Goal: Task Accomplishment & Management: Use online tool/utility

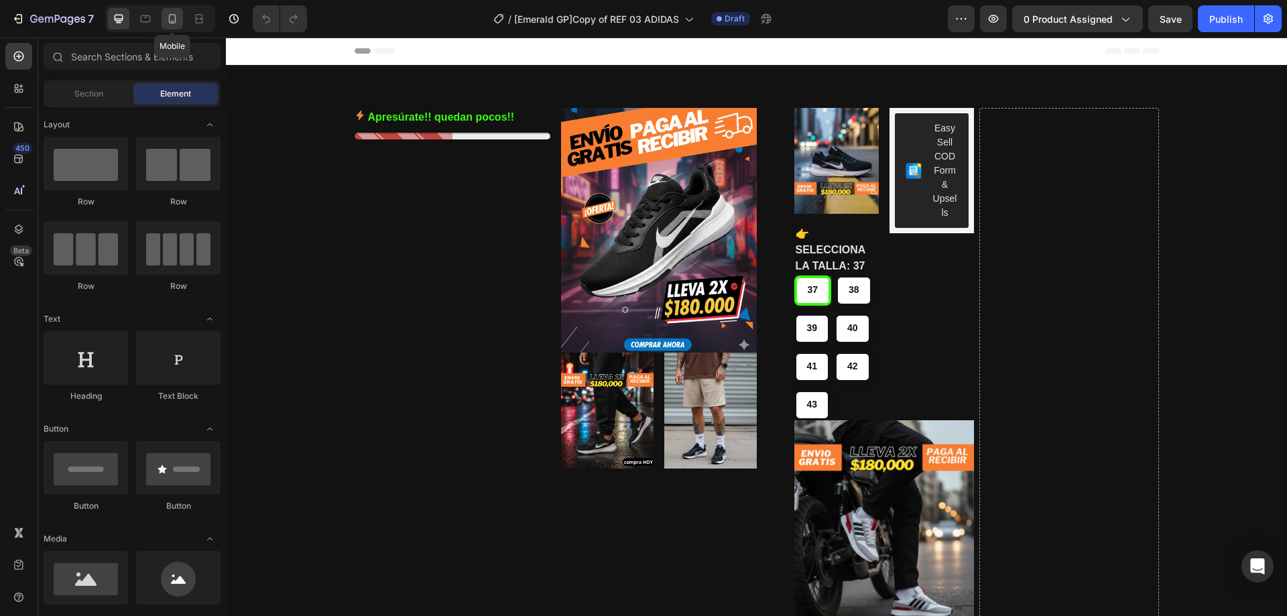
click at [177, 16] on icon at bounding box center [172, 18] width 13 height 13
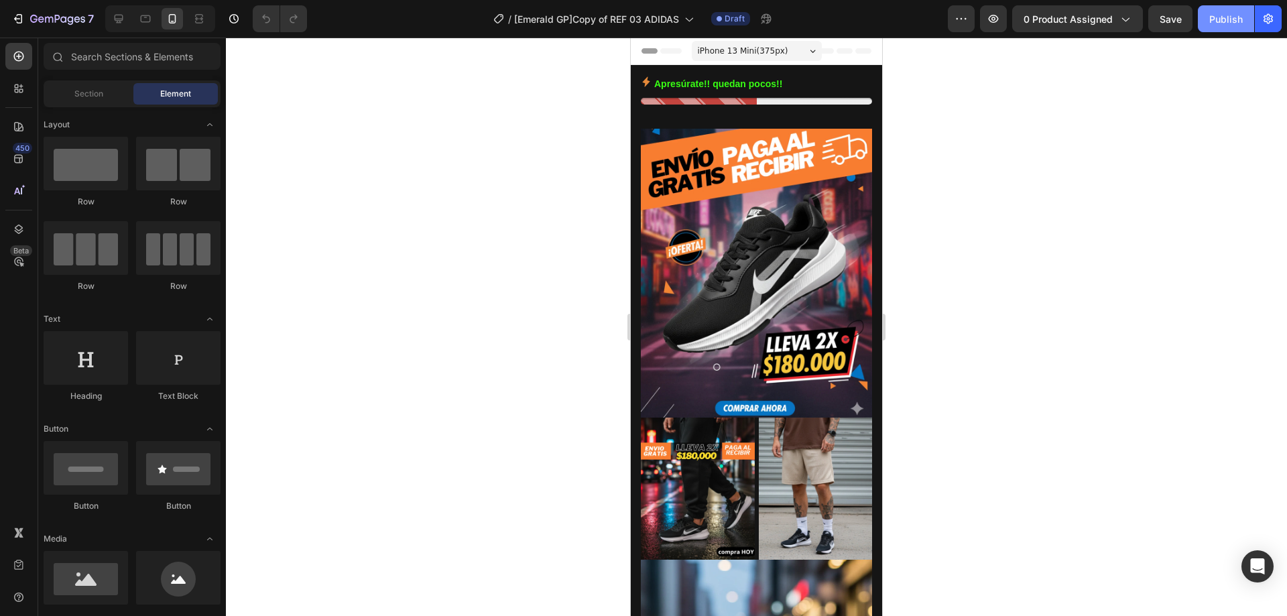
click at [1216, 17] on div "Publish" at bounding box center [1226, 19] width 34 height 14
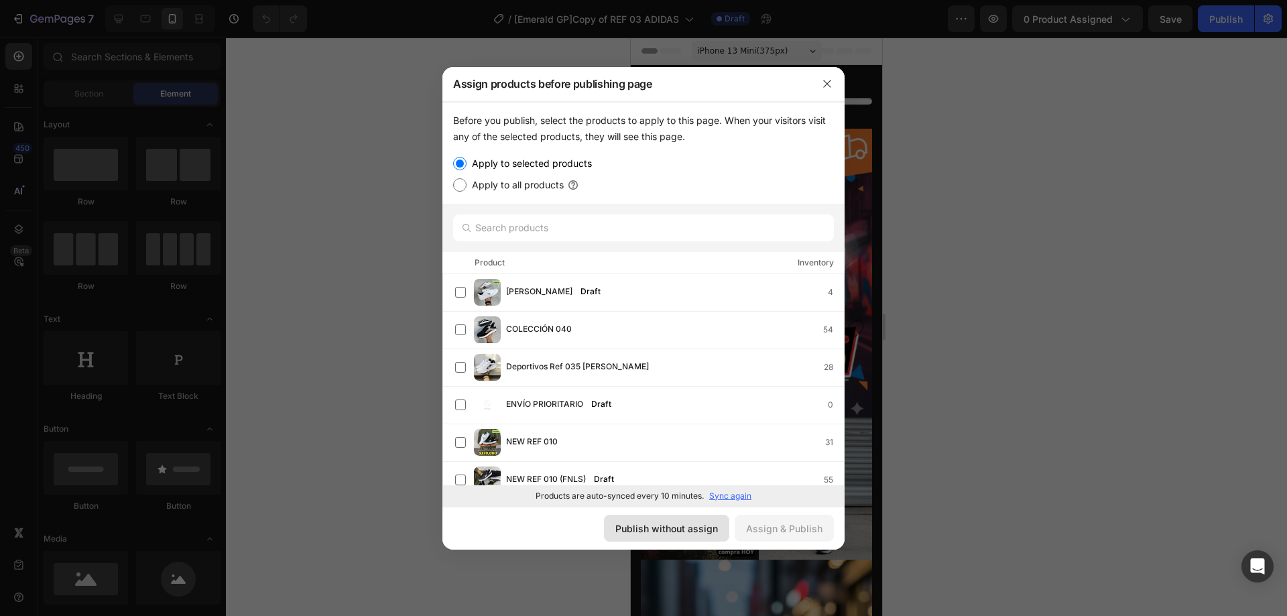
drag, startPoint x: 680, startPoint y: 524, endPoint x: 504, endPoint y: 466, distance: 185.5
click at [680, 524] on div "Publish without assign" at bounding box center [666, 529] width 103 height 14
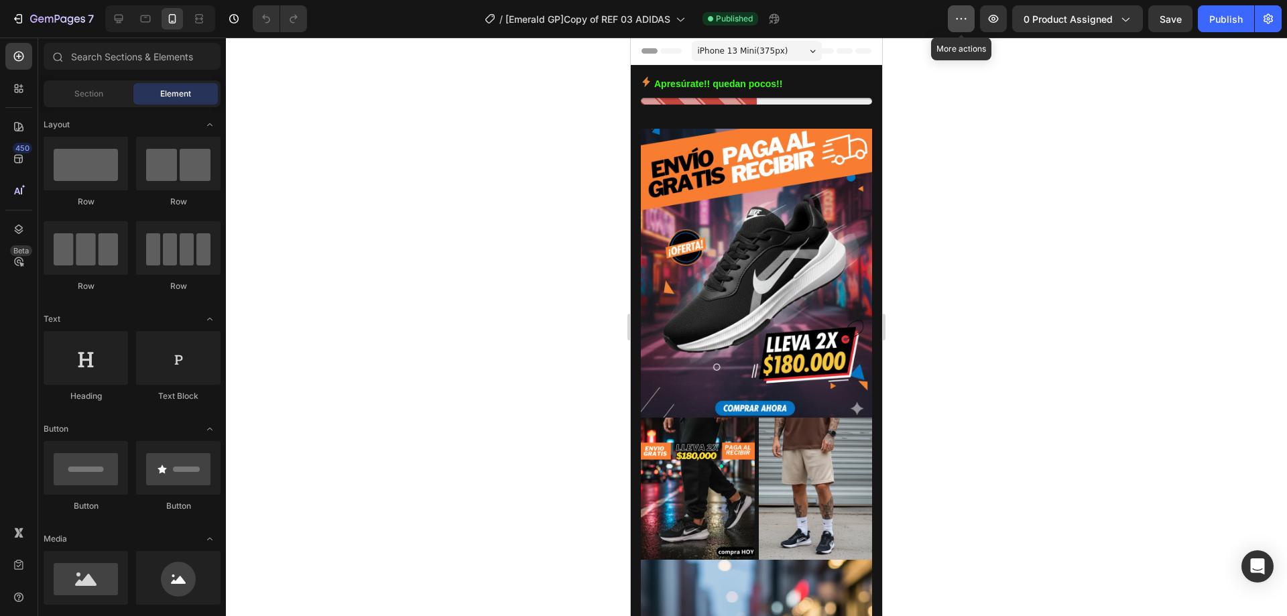
click at [960, 13] on icon "button" at bounding box center [961, 18] width 13 height 13
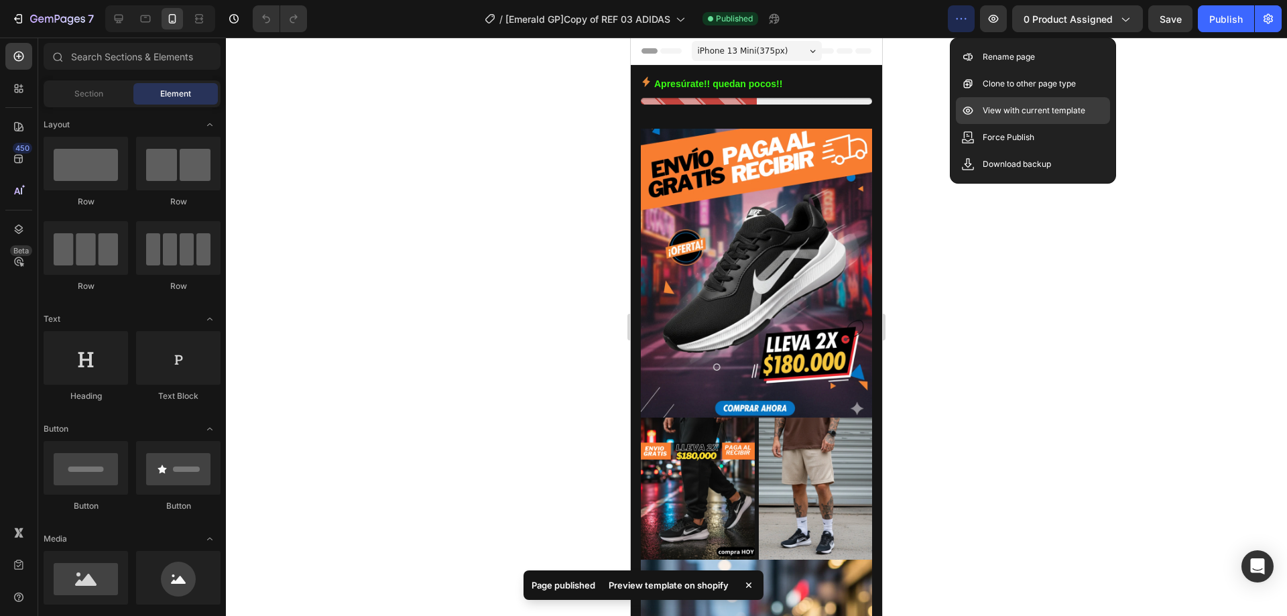
click at [1025, 109] on p "View with current template" at bounding box center [1034, 110] width 103 height 13
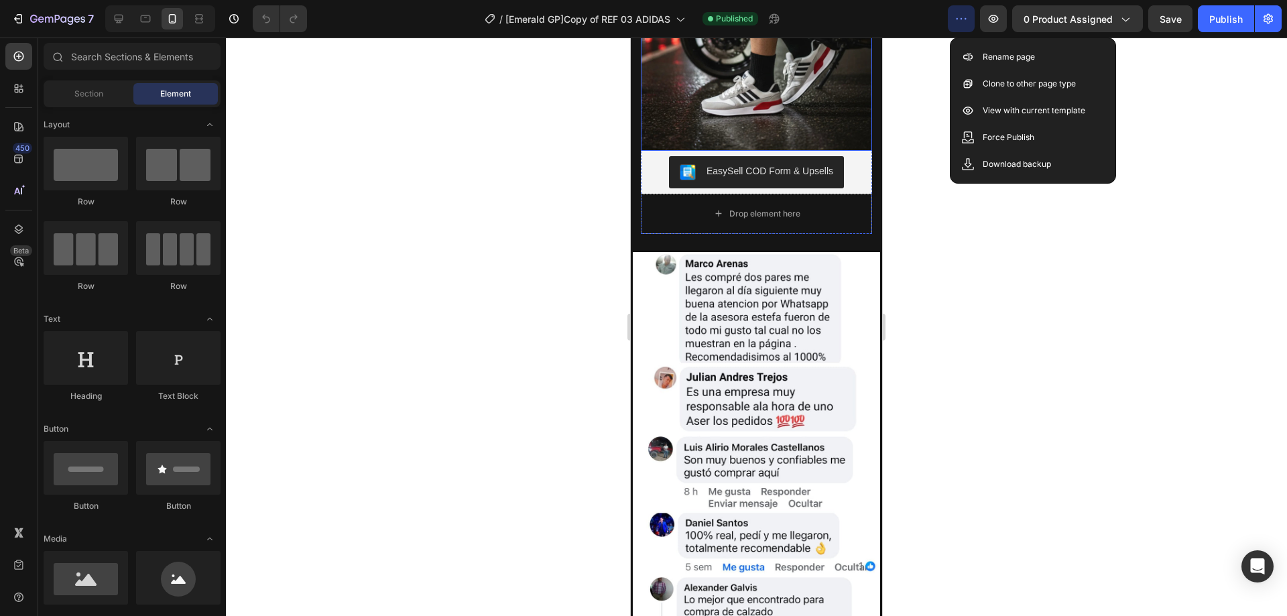
scroll to position [2051, 0]
click at [650, 279] on img at bounding box center [756, 471] width 247 height 440
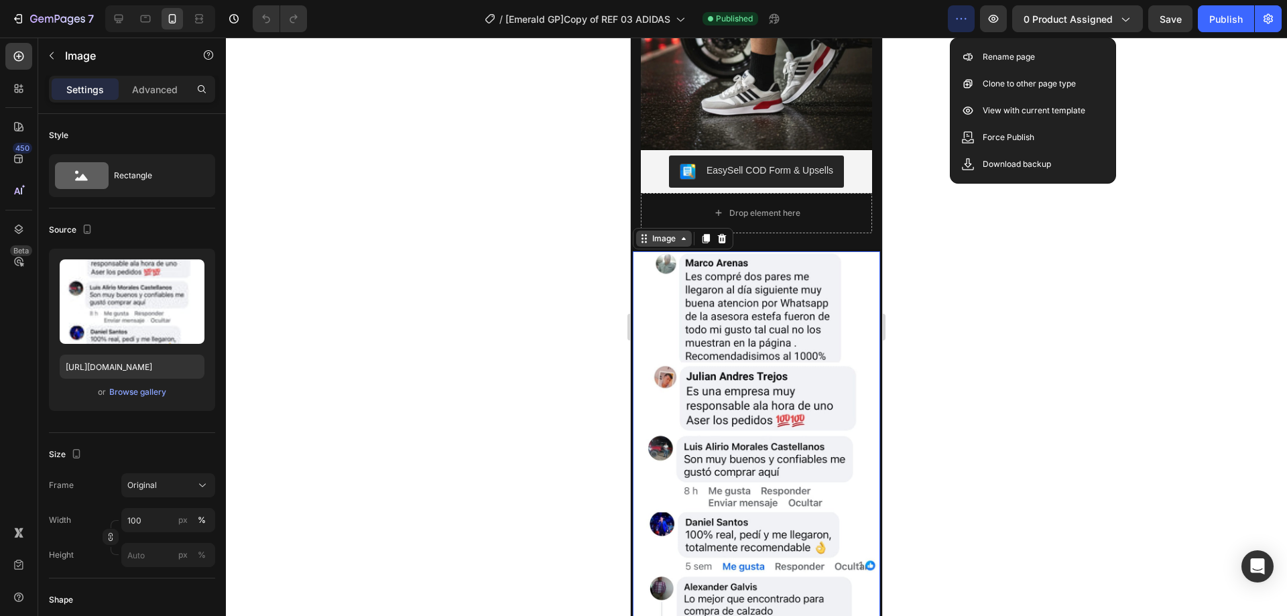
click at [662, 233] on div "Image" at bounding box center [664, 239] width 29 height 12
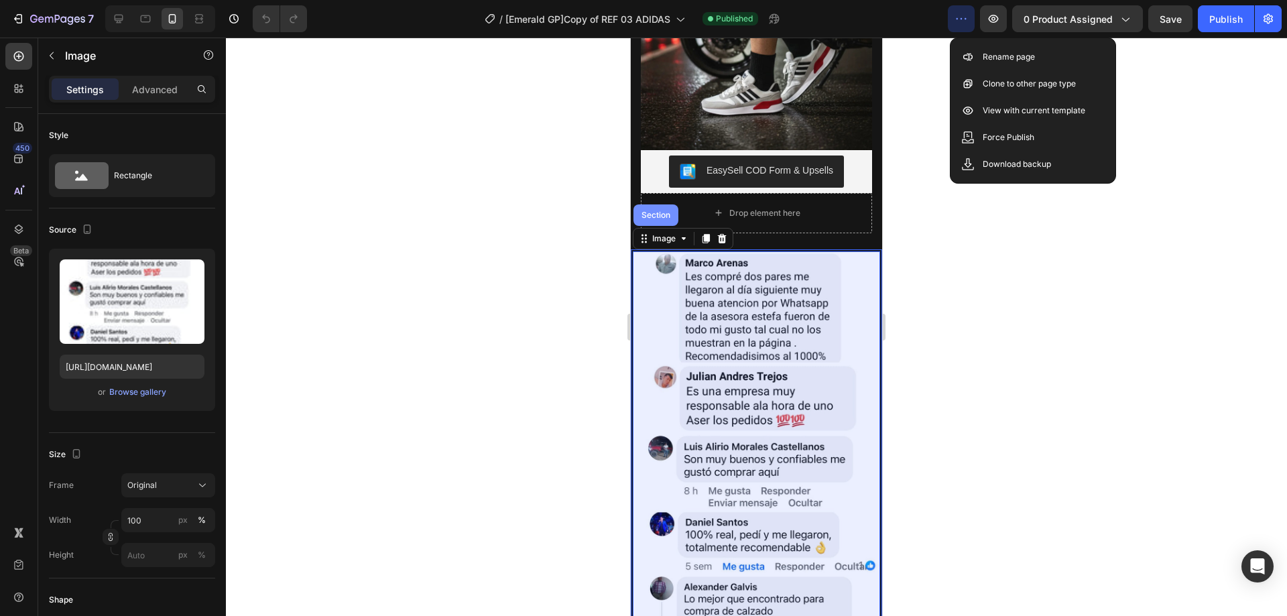
click at [655, 210] on div "Section" at bounding box center [656, 214] width 45 height 21
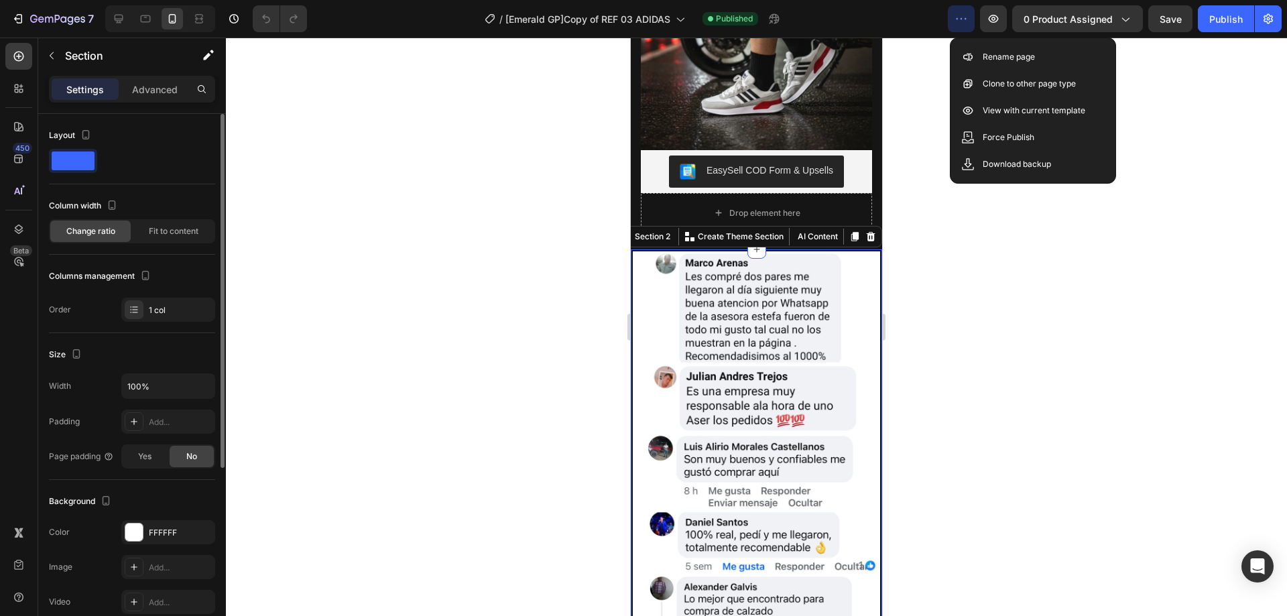
click at [147, 99] on div "Advanced" at bounding box center [154, 88] width 67 height 21
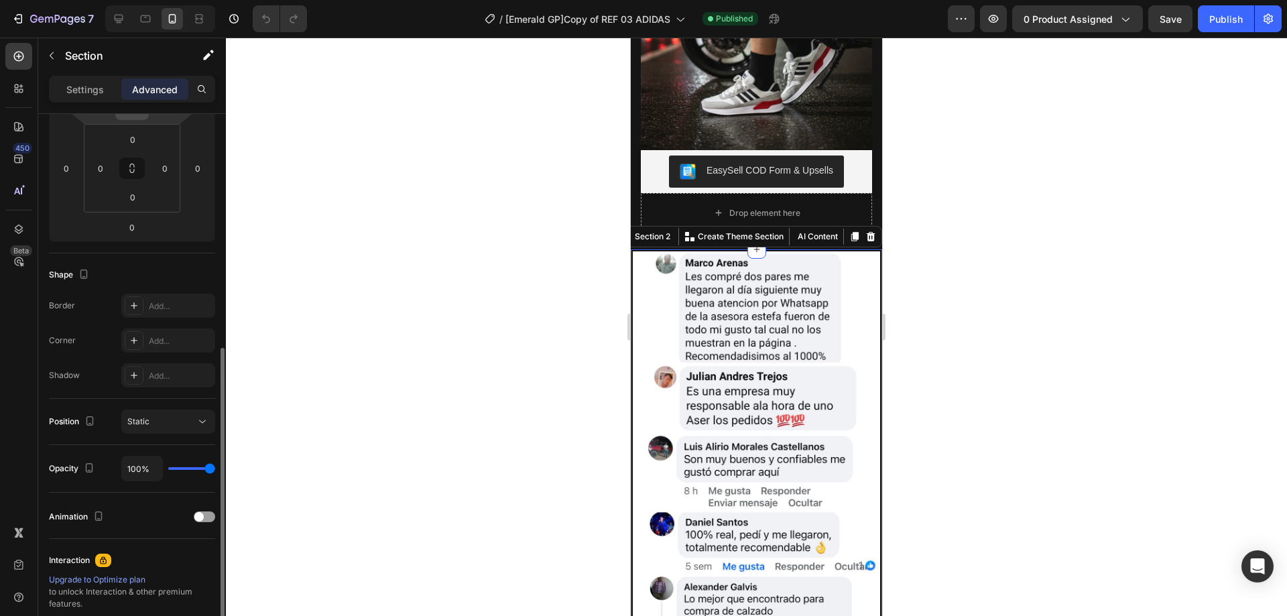
scroll to position [274, 0]
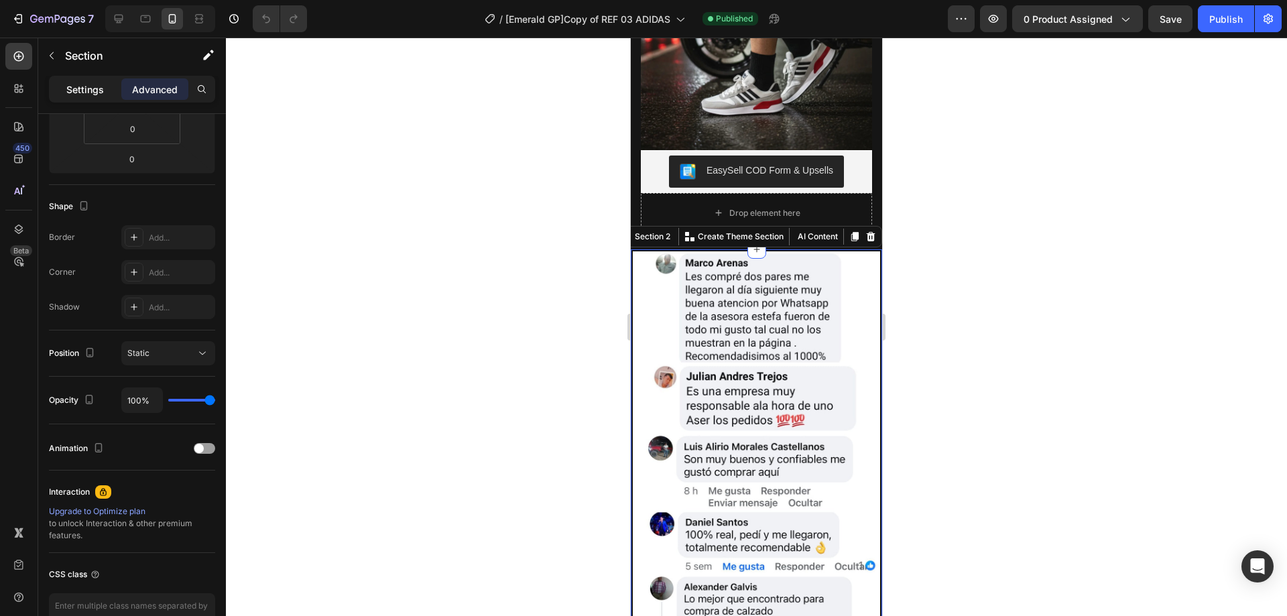
click at [79, 86] on p "Settings" at bounding box center [85, 89] width 38 height 14
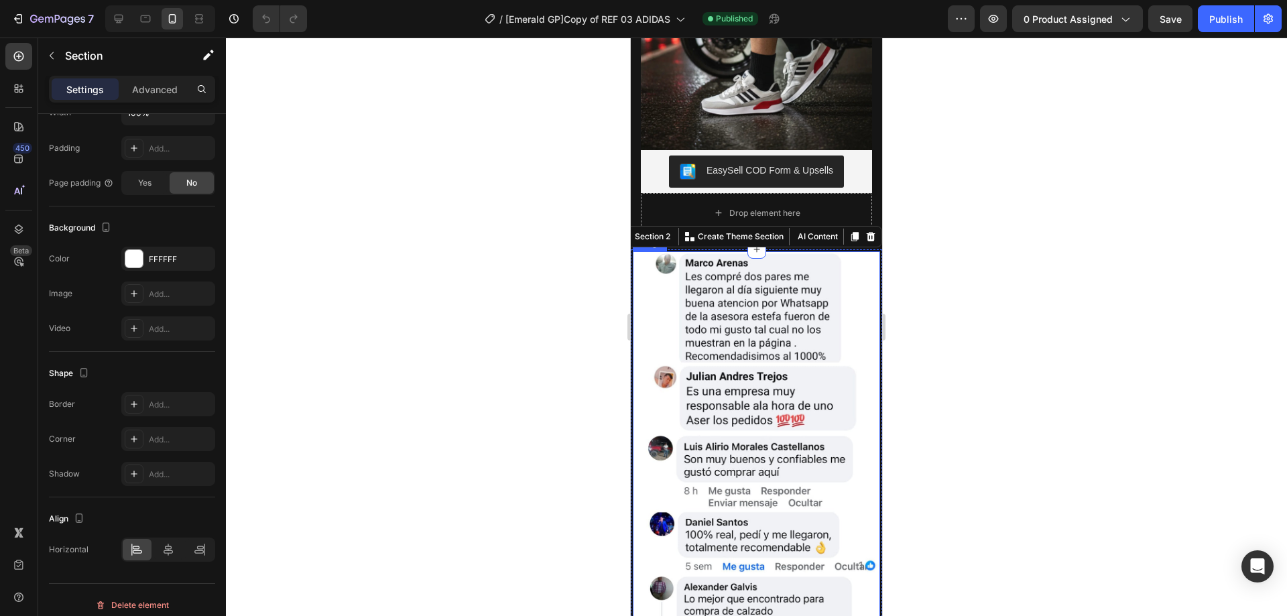
click at [643, 285] on img at bounding box center [756, 471] width 247 height 440
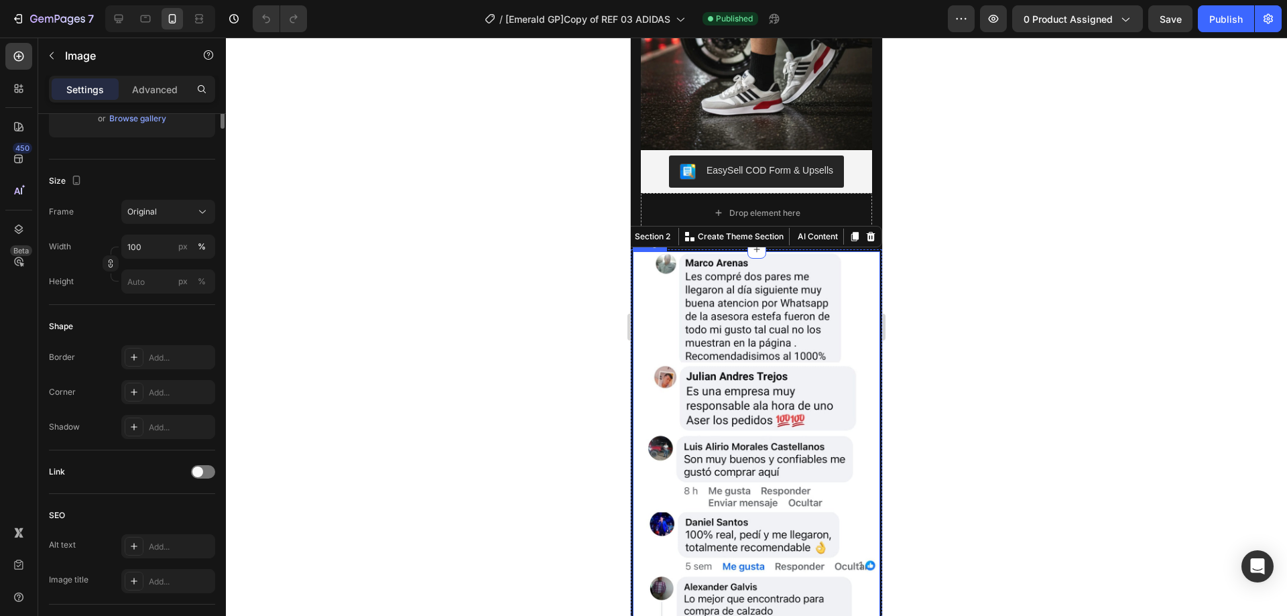
scroll to position [0, 0]
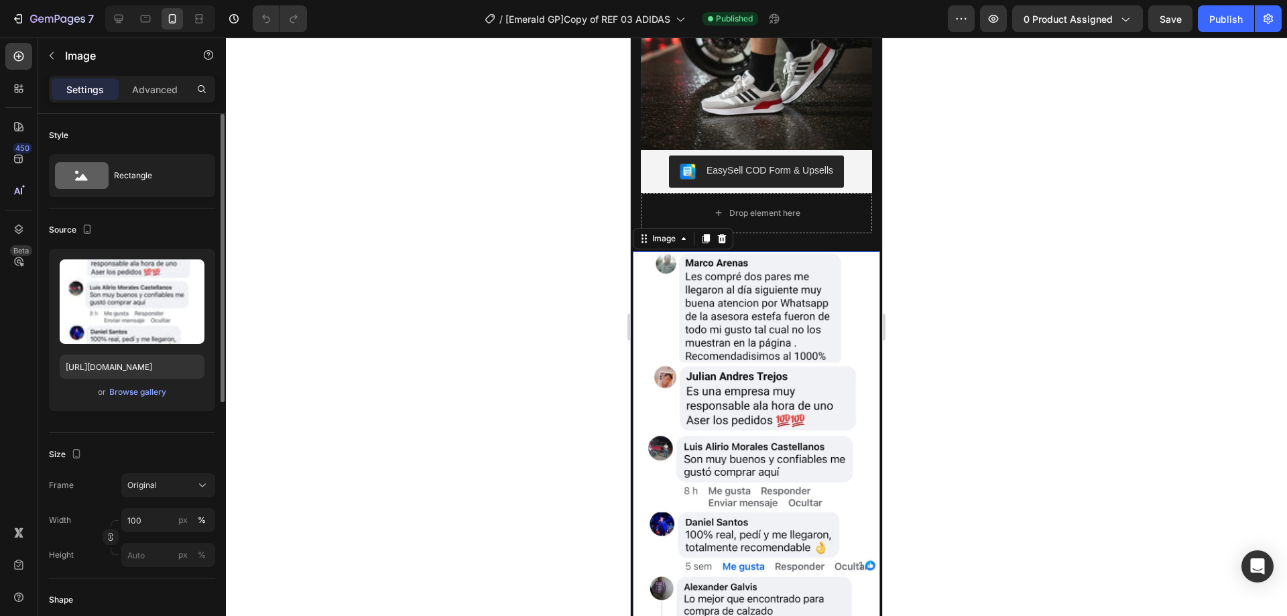
click at [151, 78] on div "Settings Advanced" at bounding box center [132, 89] width 166 height 27
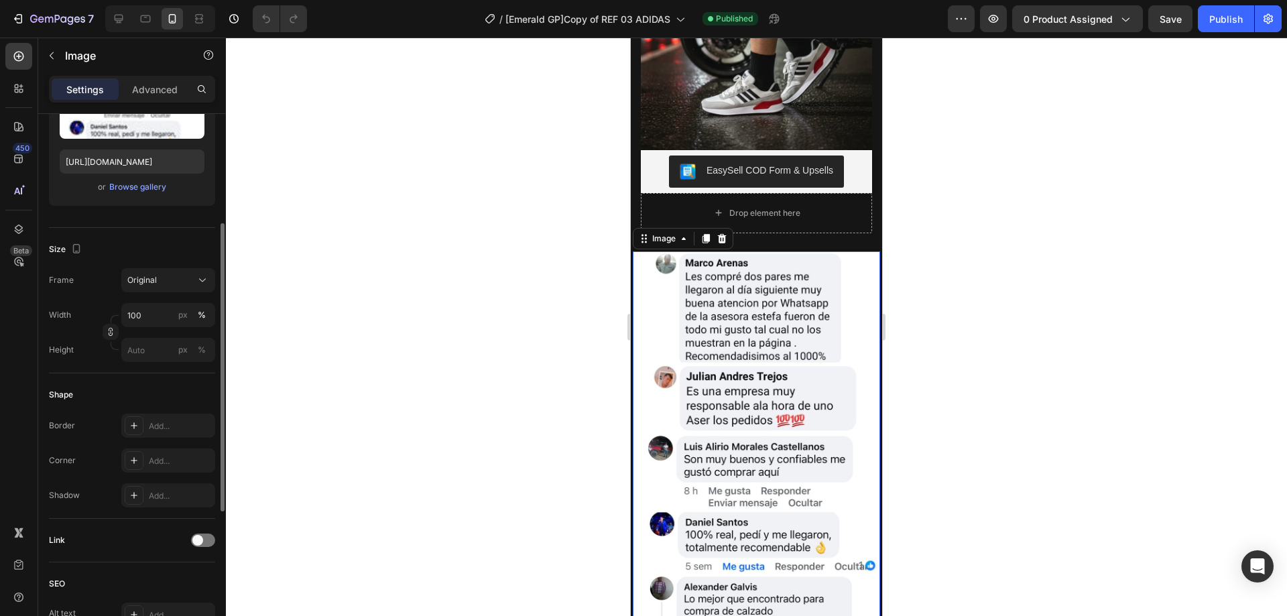
scroll to position [472, 0]
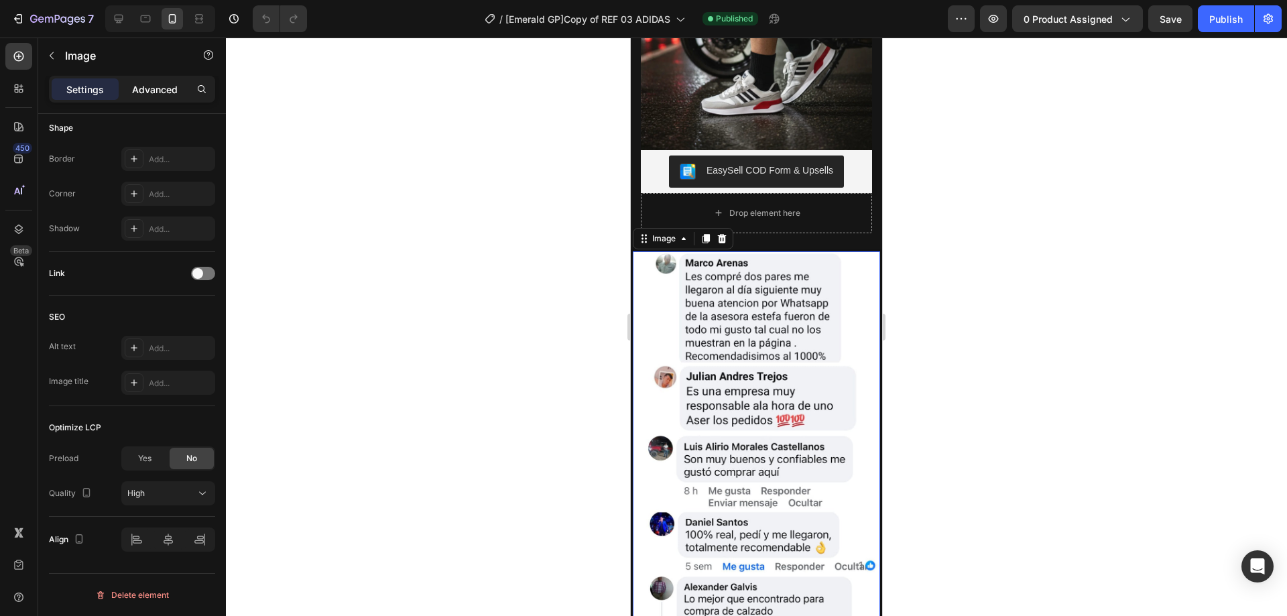
click at [149, 90] on p "Advanced" at bounding box center [155, 89] width 46 height 14
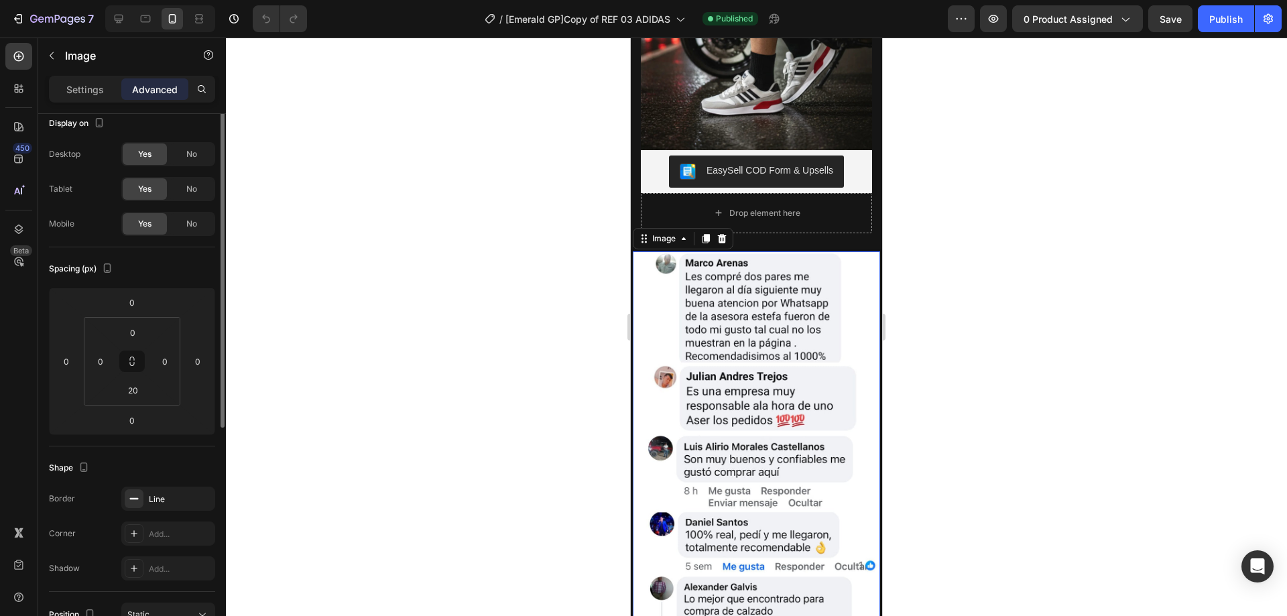
scroll to position [0, 0]
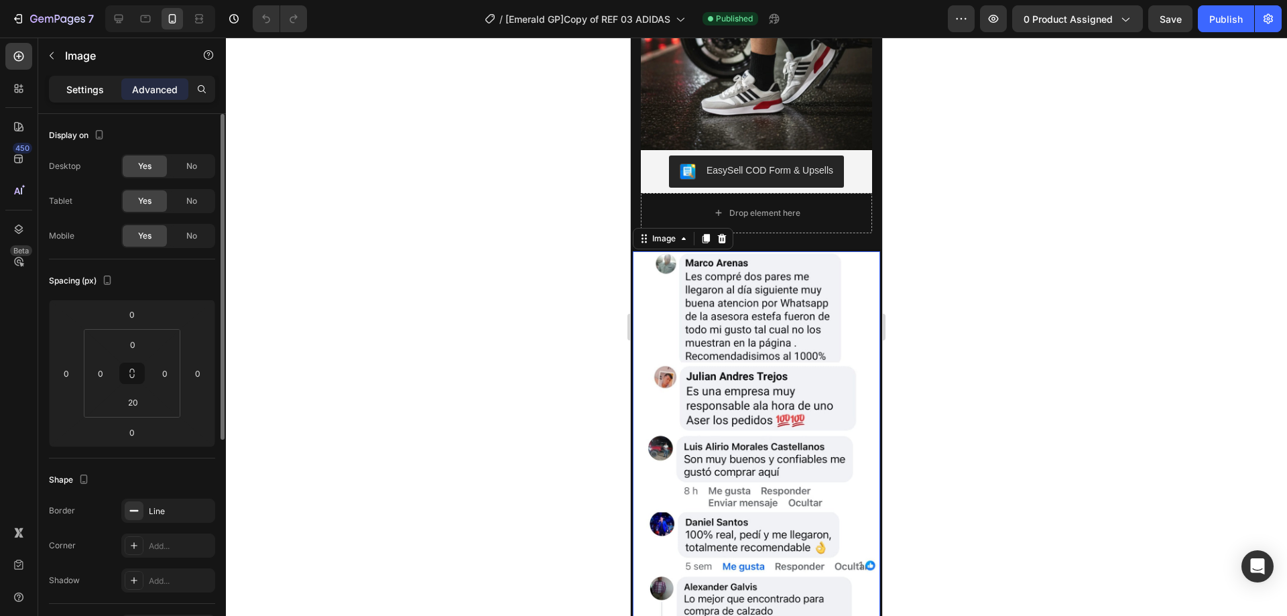
click at [81, 89] on p "Settings" at bounding box center [85, 89] width 38 height 14
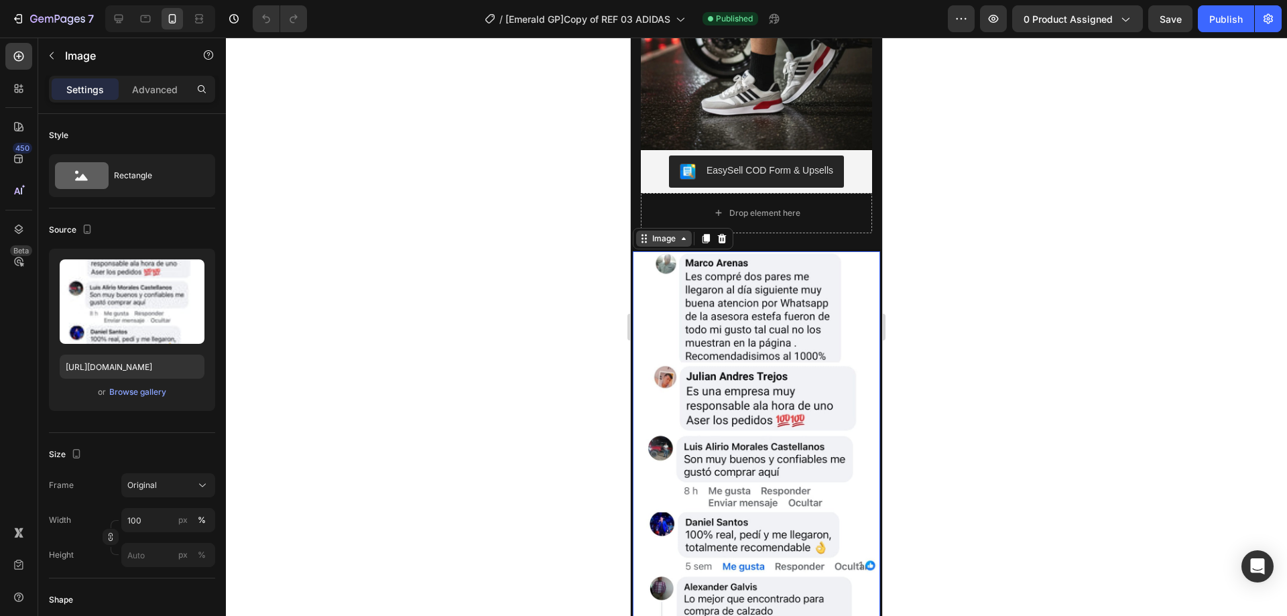
click at [648, 239] on icon at bounding box center [644, 238] width 11 height 11
click at [641, 296] on img at bounding box center [756, 471] width 247 height 440
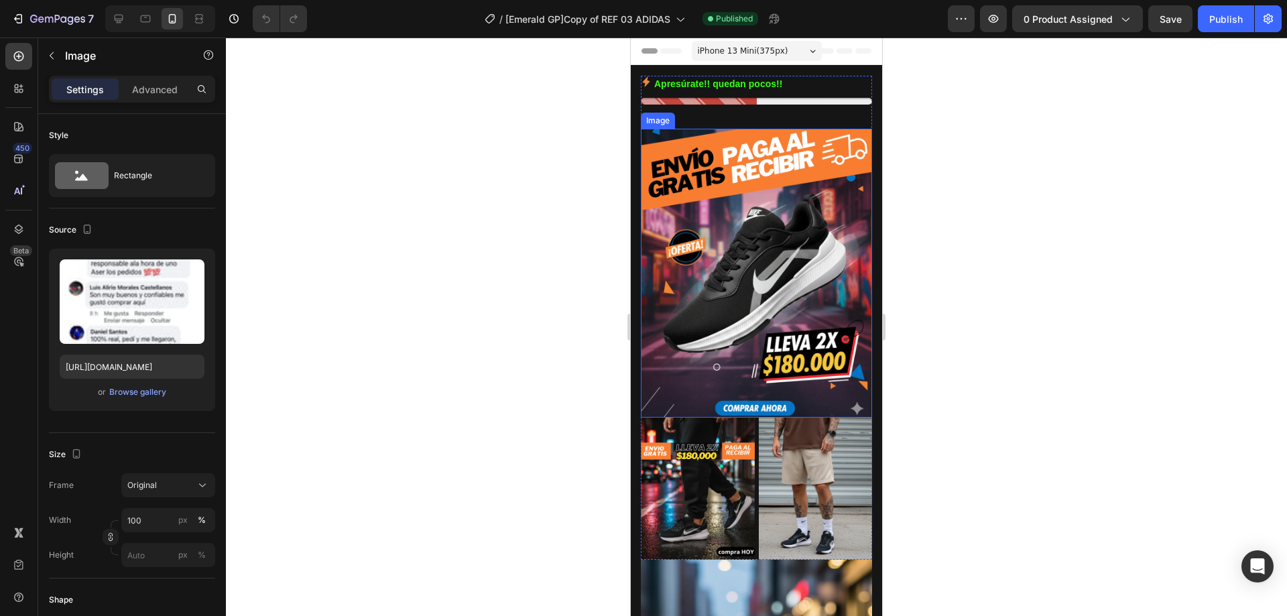
click at [661, 150] on img at bounding box center [756, 273] width 231 height 289
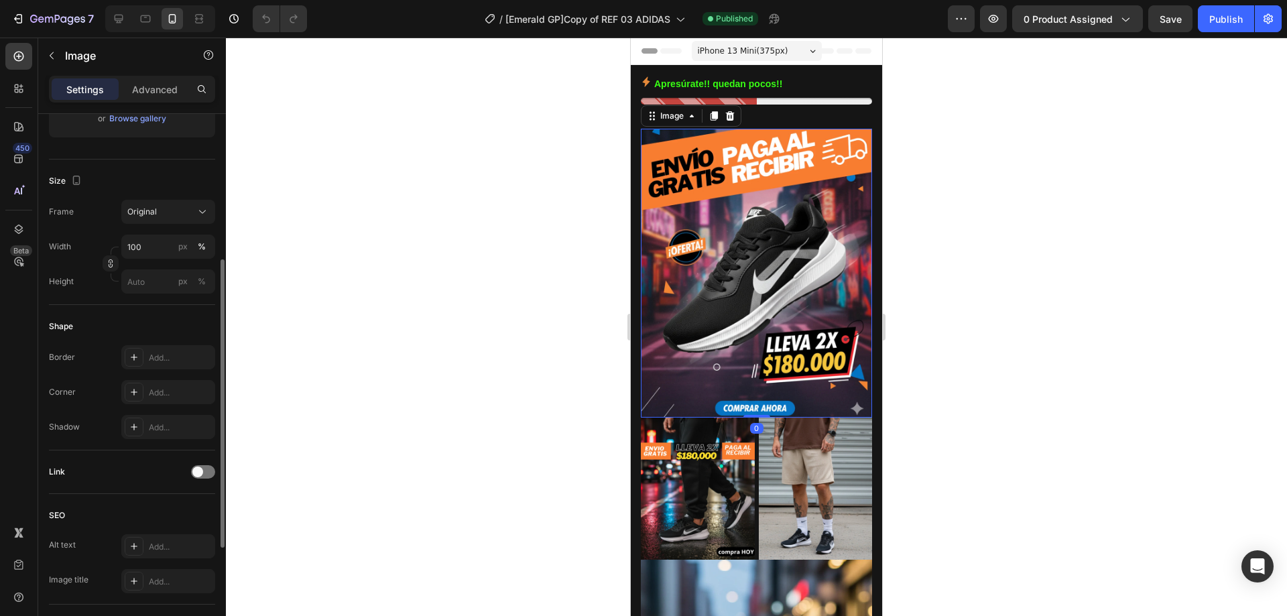
scroll to position [472, 0]
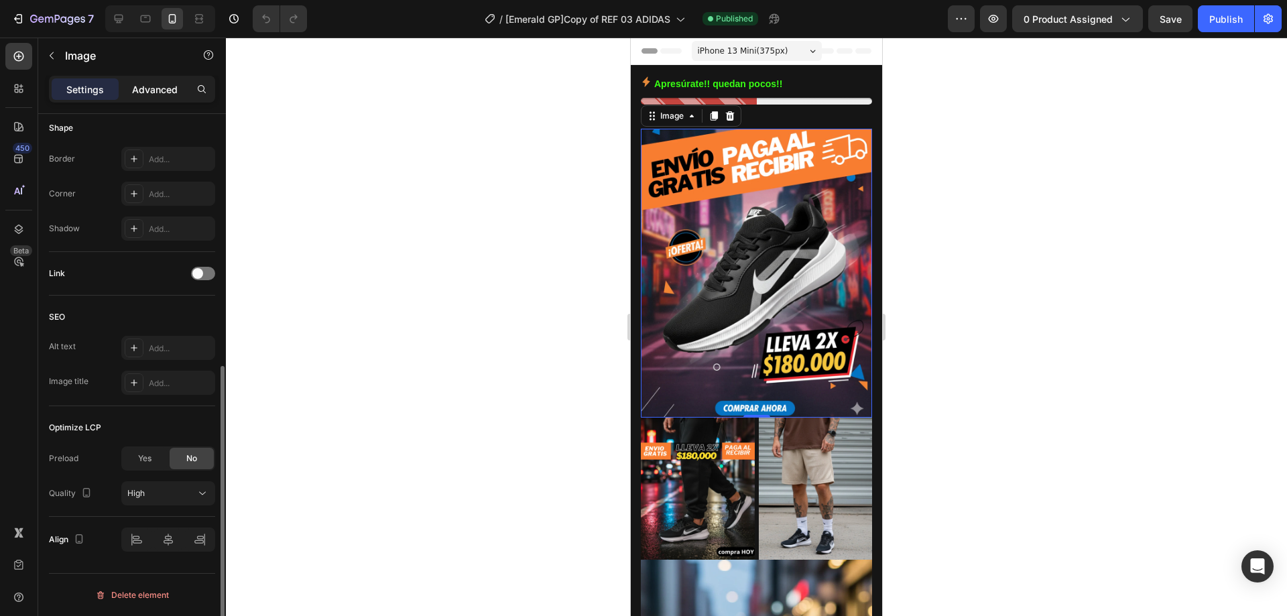
click at [149, 91] on p "Advanced" at bounding box center [155, 89] width 46 height 14
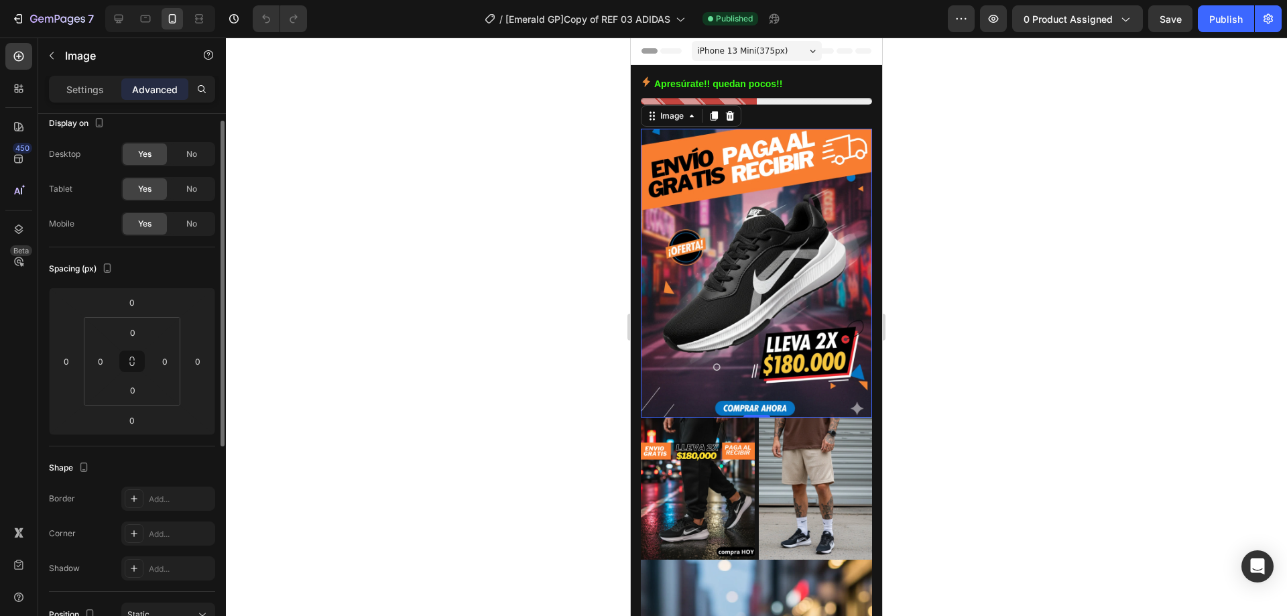
scroll to position [0, 0]
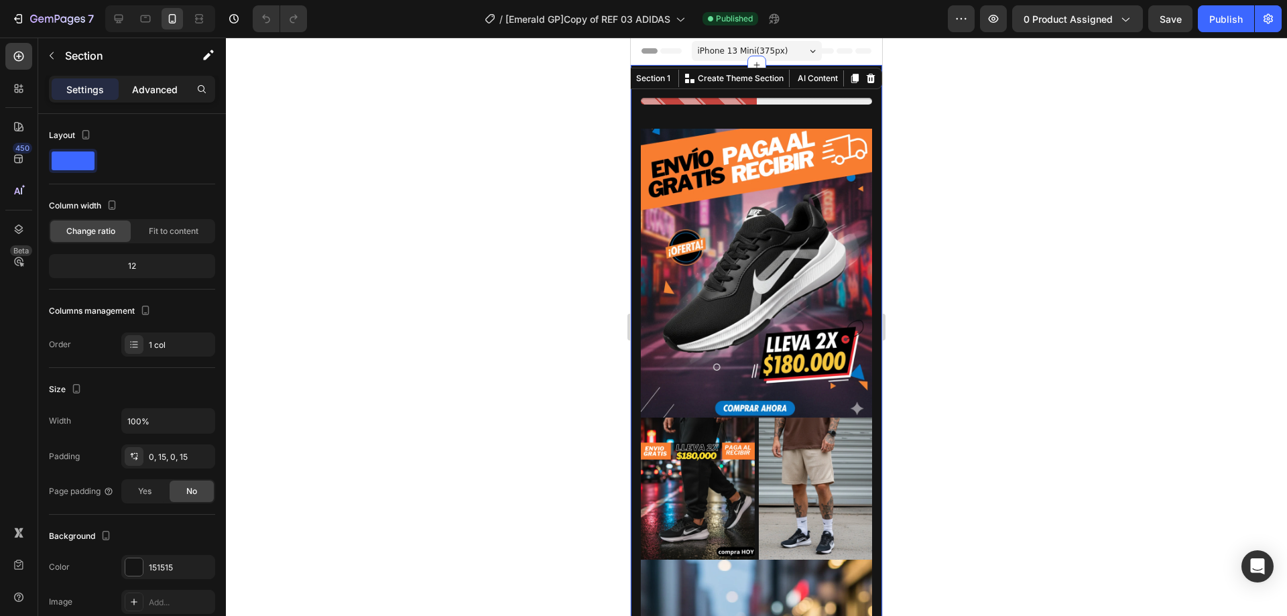
click at [161, 89] on p "Advanced" at bounding box center [155, 89] width 46 height 14
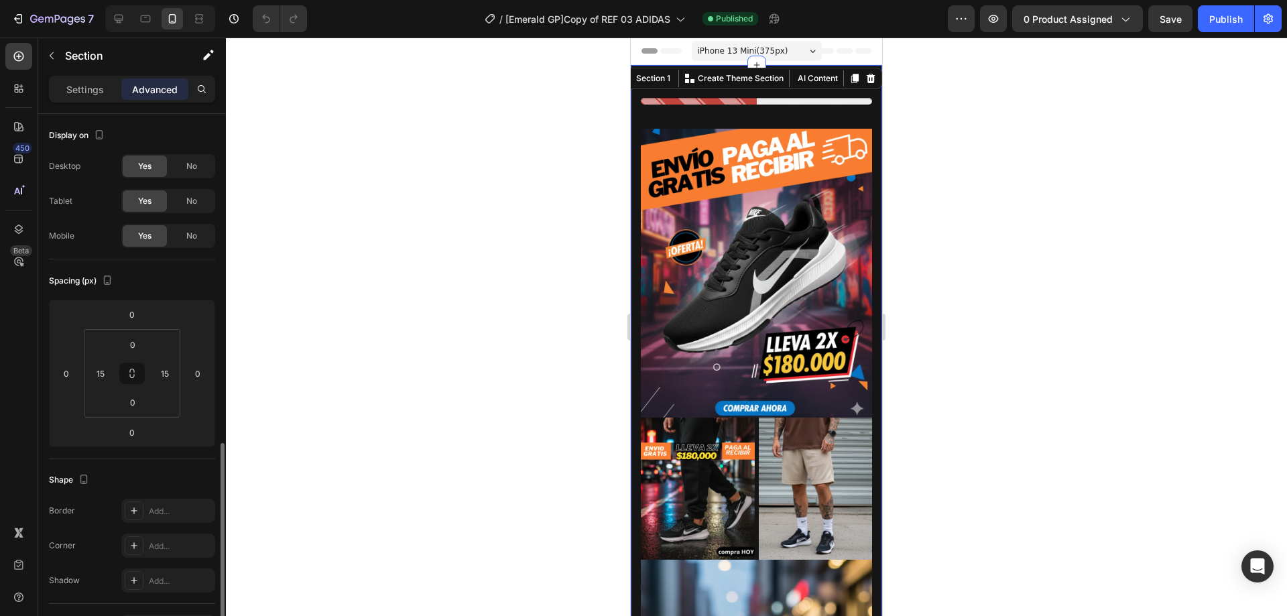
scroll to position [274, 0]
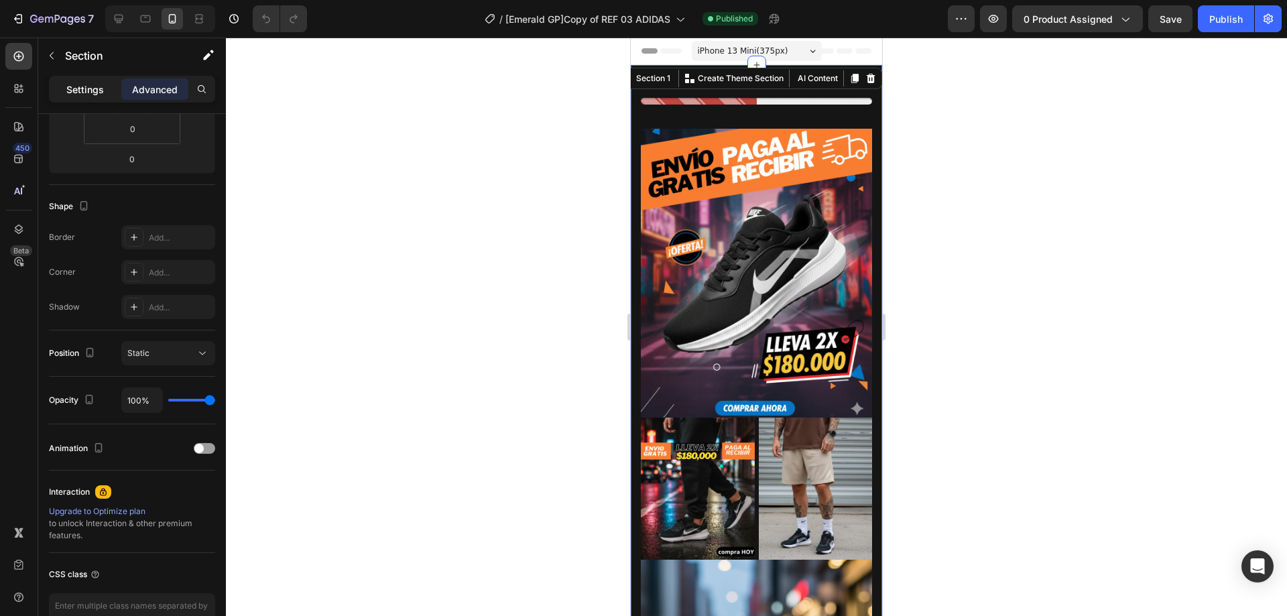
click at [81, 97] on div "Settings" at bounding box center [85, 88] width 67 height 21
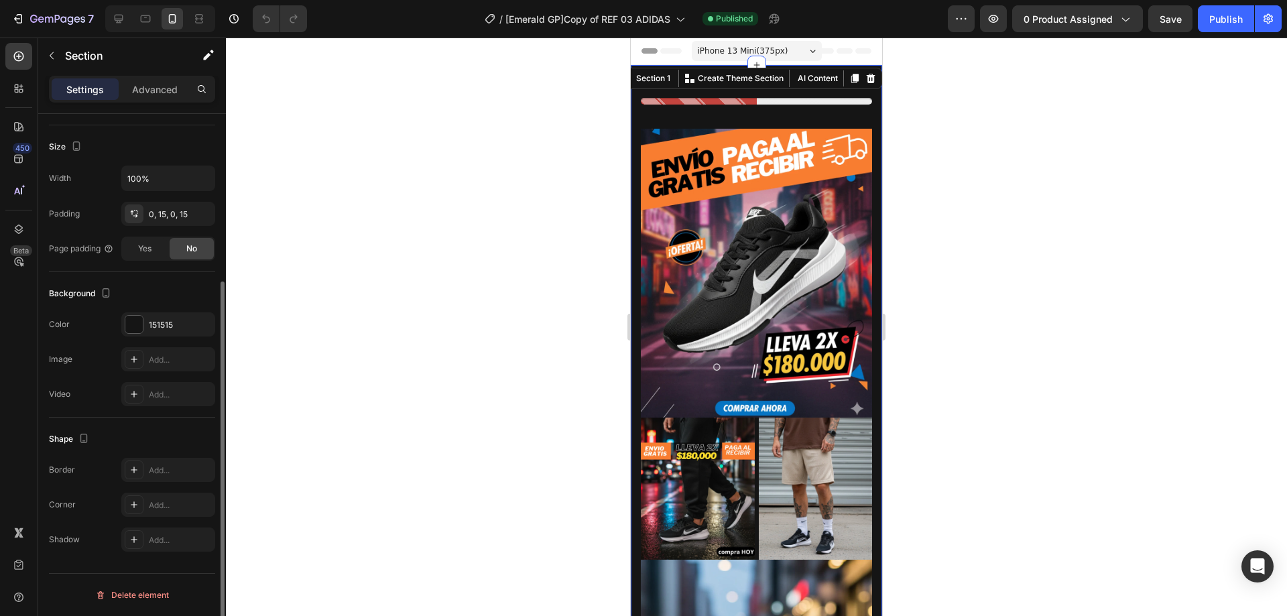
scroll to position [0, 0]
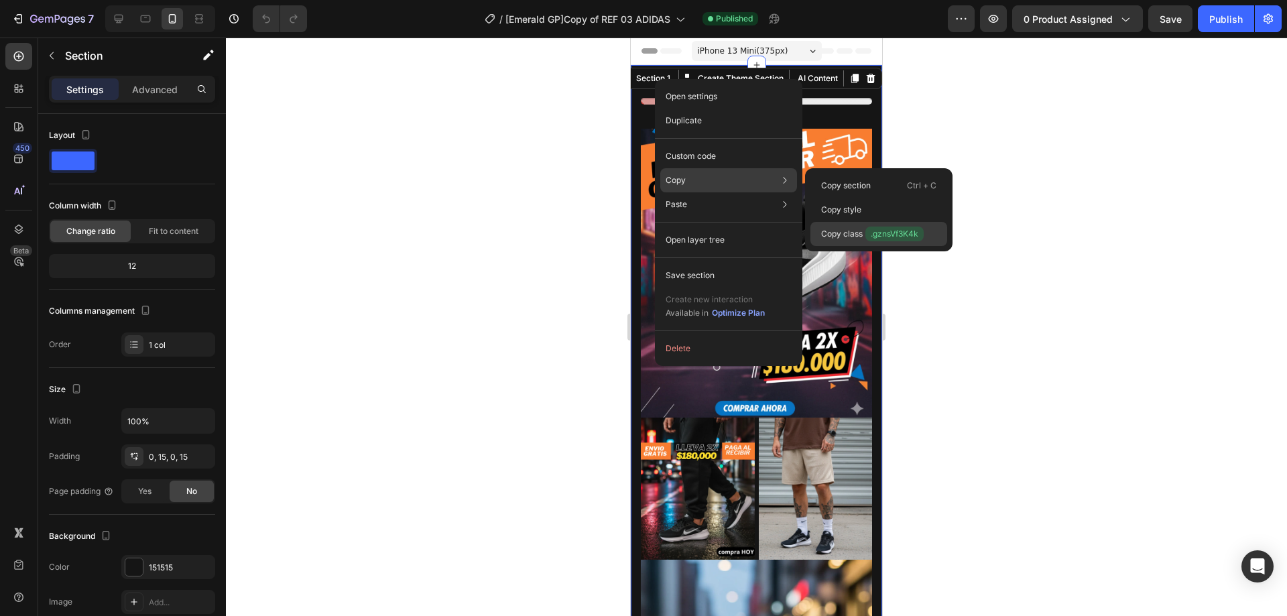
click at [849, 229] on p "Copy class .gznsVf3K4k" at bounding box center [872, 234] width 103 height 15
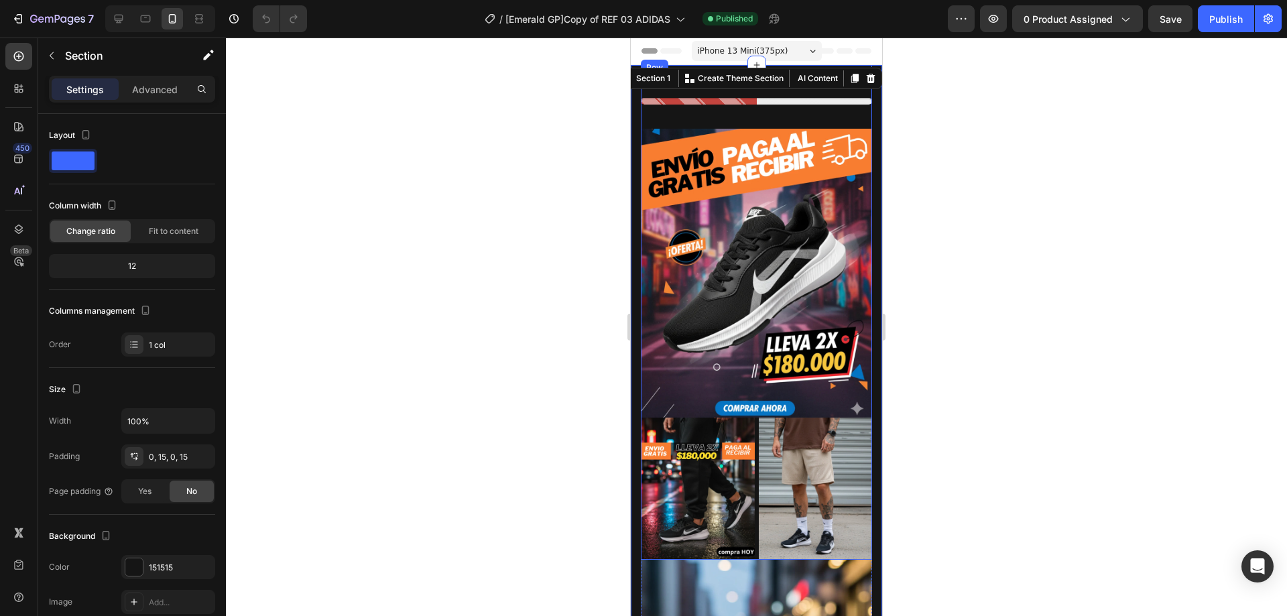
click at [651, 125] on div "Apresúrate!! quedan pocos!! Stock Counter Image Image Image Row Row" at bounding box center [756, 318] width 231 height 484
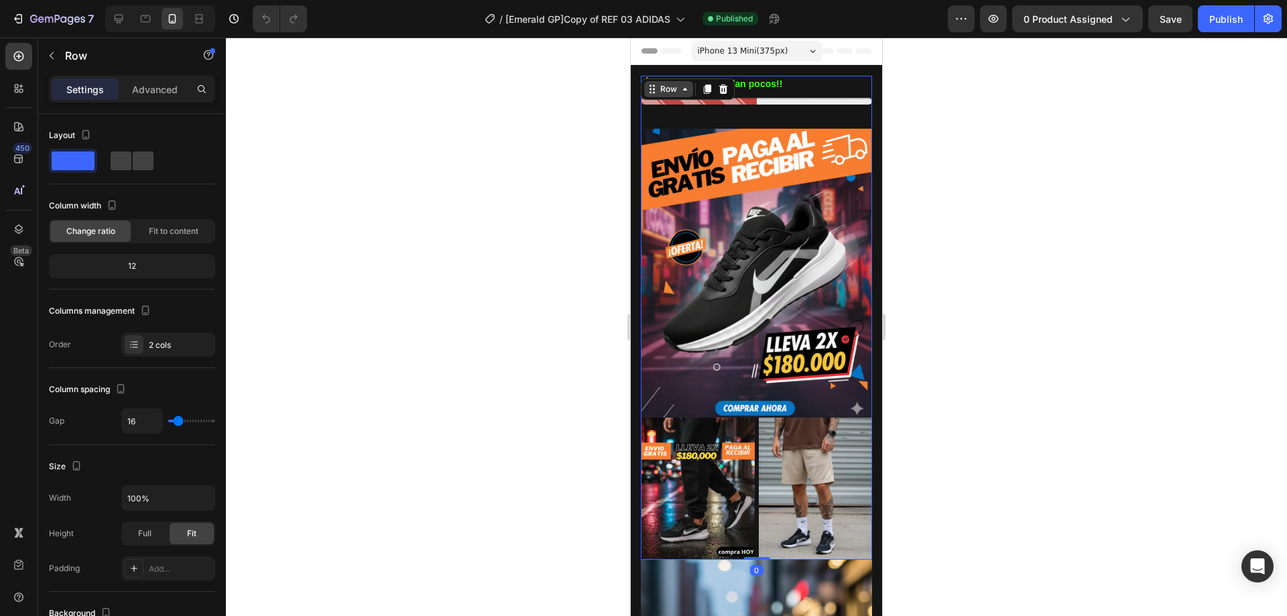
click at [668, 92] on div "Row" at bounding box center [669, 89] width 22 height 12
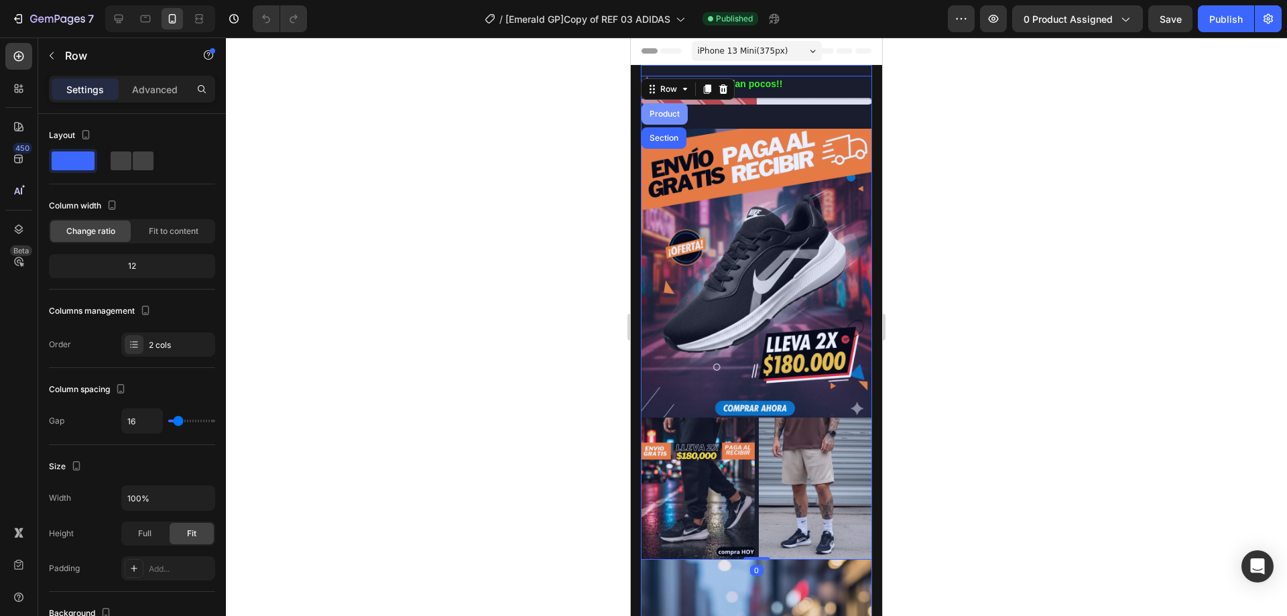
click at [656, 113] on div "Product" at bounding box center [665, 114] width 36 height 8
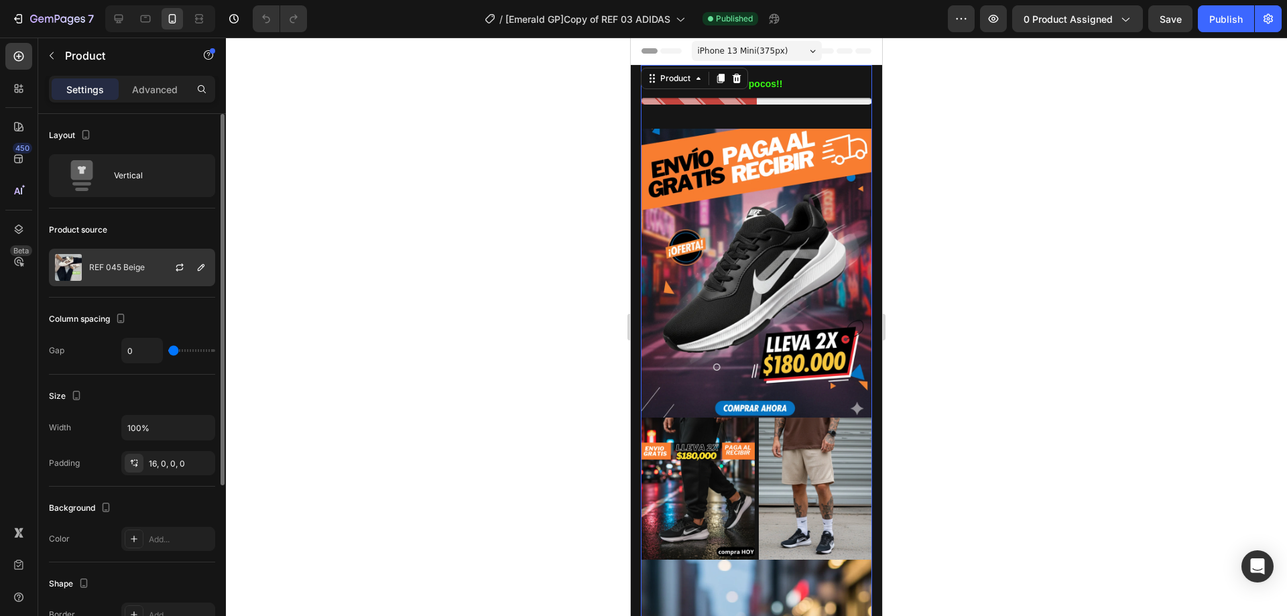
click at [112, 267] on p "REF 045 Beige" at bounding box center [117, 267] width 56 height 9
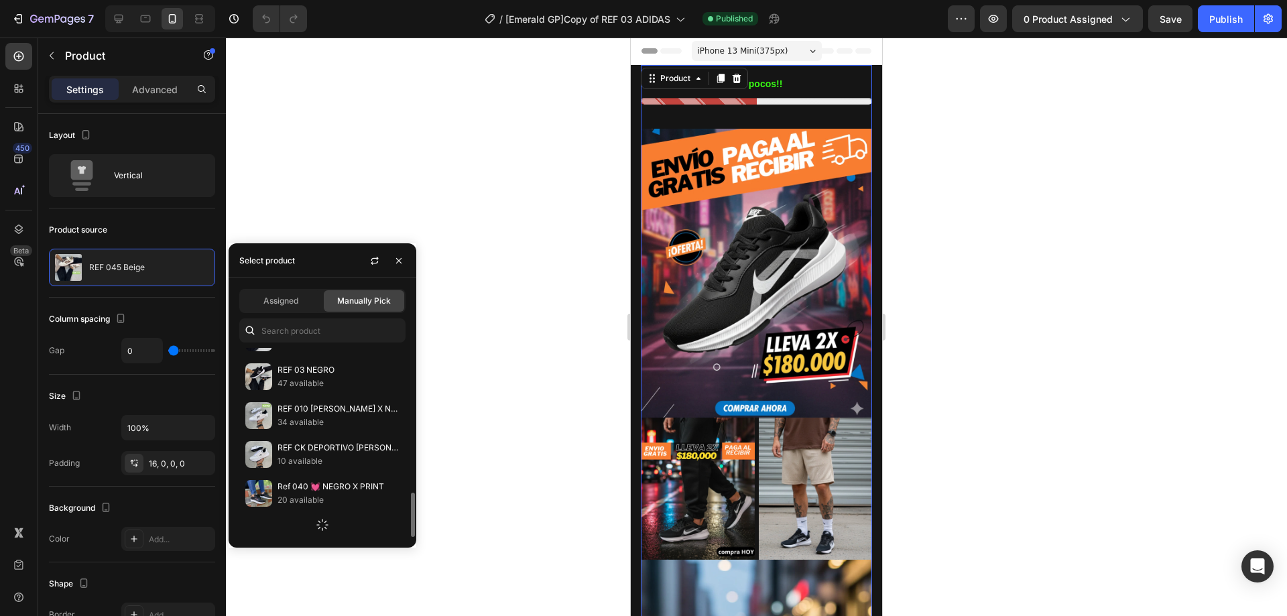
scroll to position [681, 0]
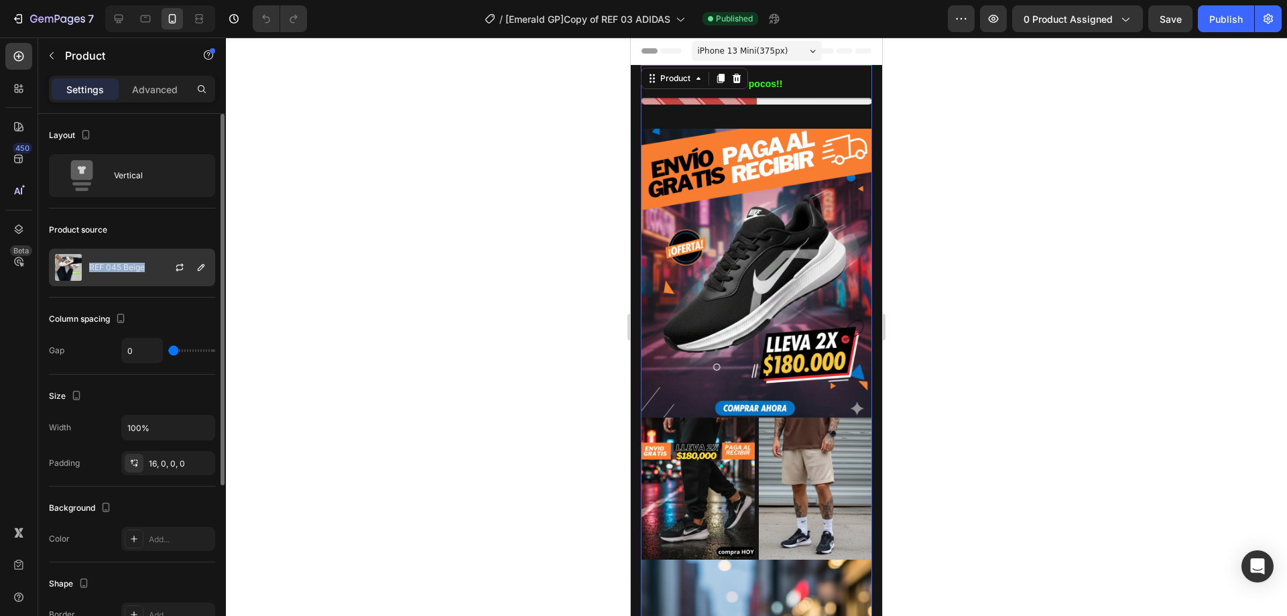
drag, startPoint x: 146, startPoint y: 267, endPoint x: 91, endPoint y: 265, distance: 55.7
click at [91, 265] on div "REF 045 Beige" at bounding box center [132, 268] width 166 height 38
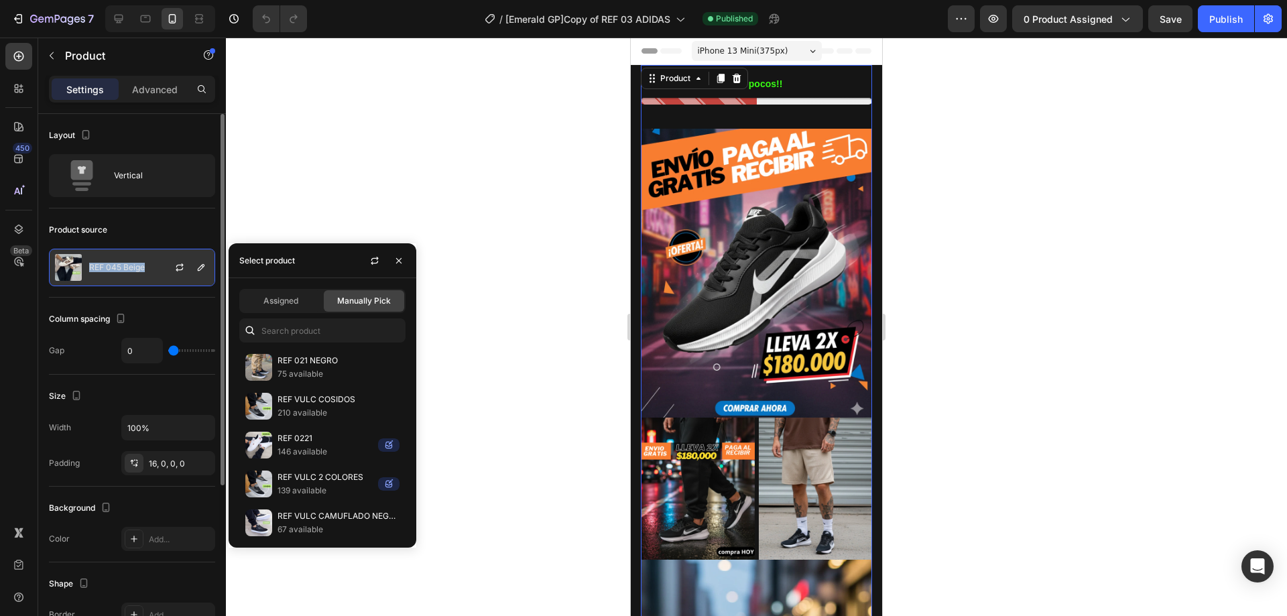
copy p "REF 045 Beige"
click at [18, 317] on div "450 Beta" at bounding box center [18, 281] width 27 height 477
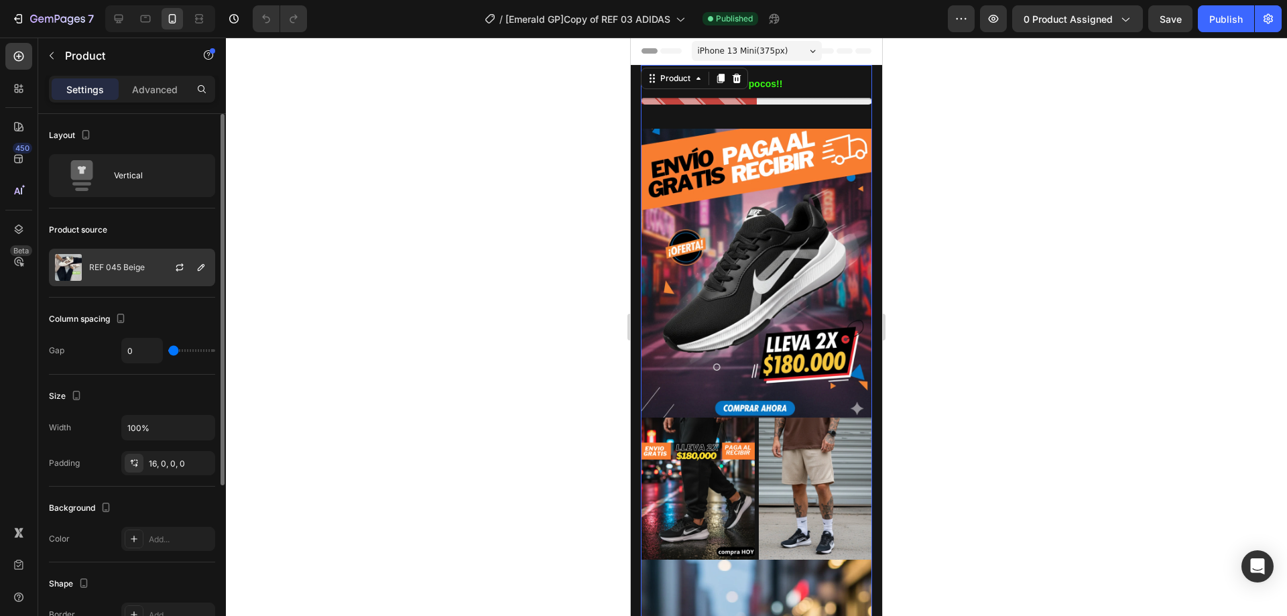
click at [141, 272] on div "REF 045 Beige" at bounding box center [132, 268] width 166 height 38
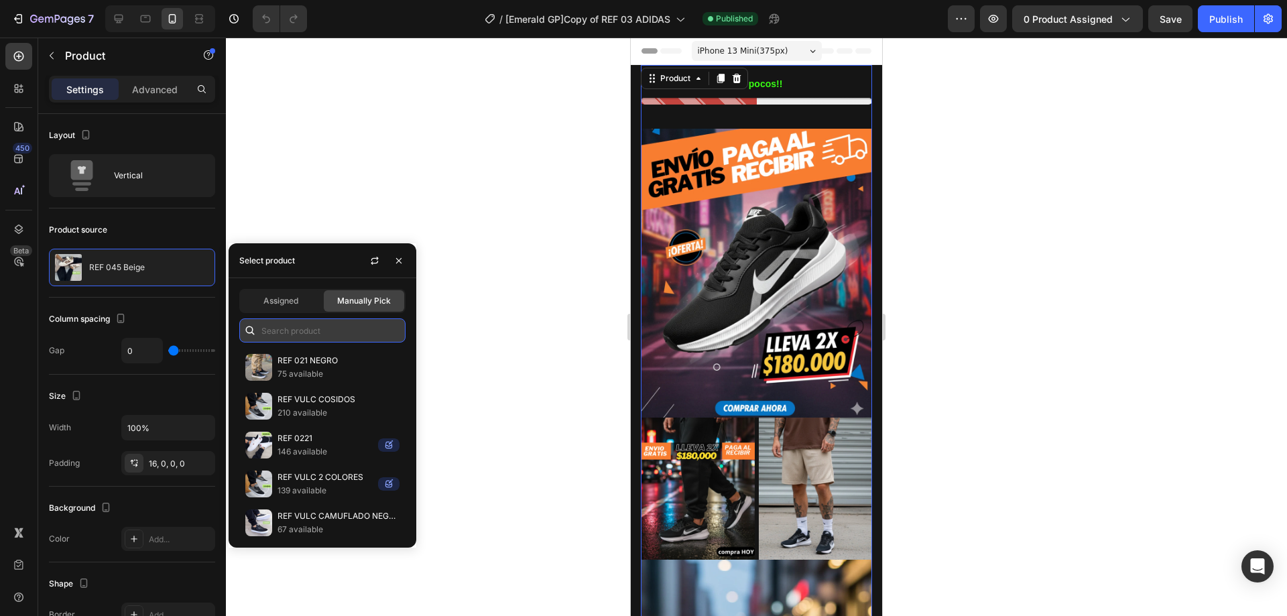
click at [284, 328] on input "text" at bounding box center [322, 330] width 166 height 24
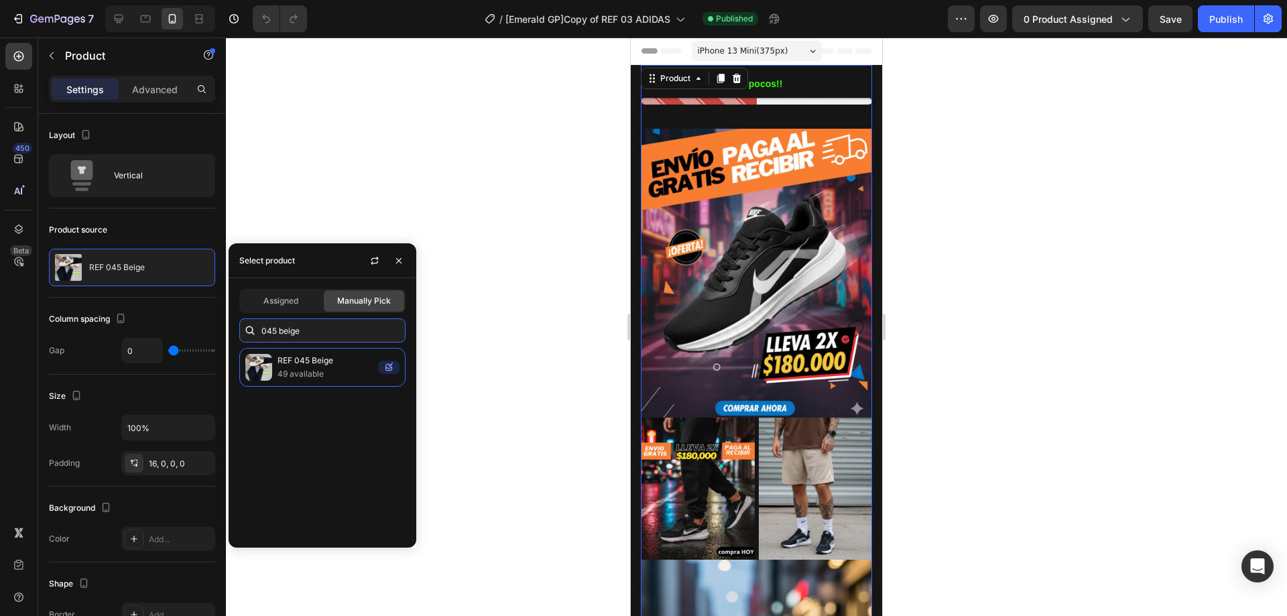
type input "045 beige"
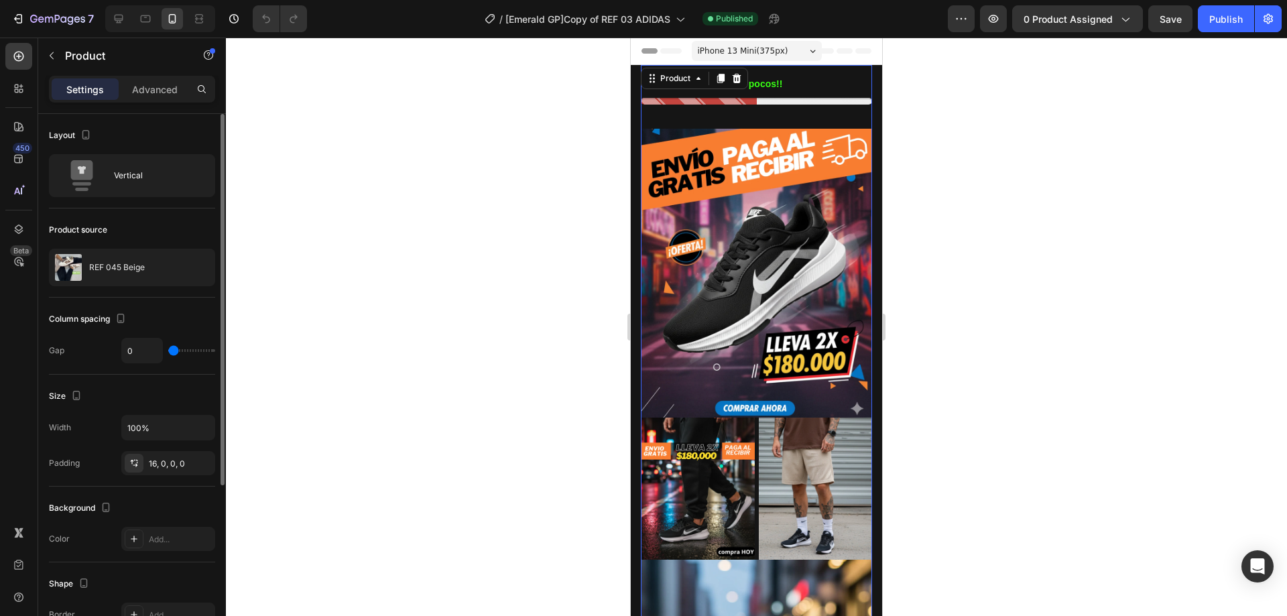
click at [174, 225] on div "Product source" at bounding box center [132, 229] width 166 height 21
click at [142, 267] on p "REF 045 Beige" at bounding box center [117, 267] width 56 height 9
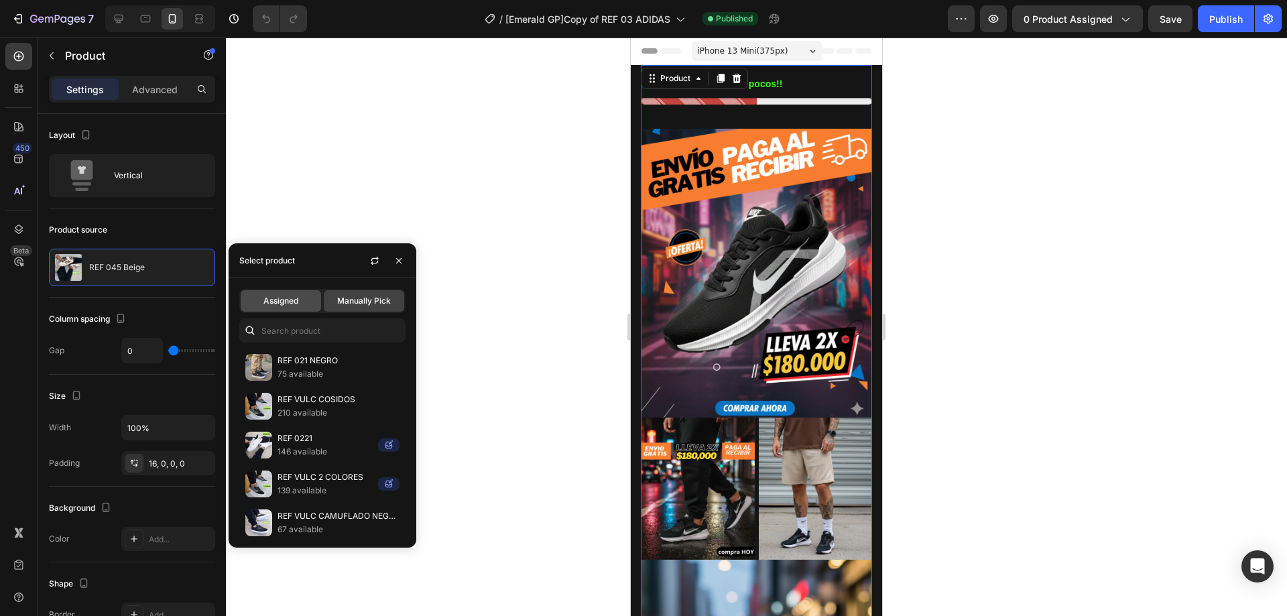
click at [263, 303] on div "Assigned" at bounding box center [281, 300] width 80 height 21
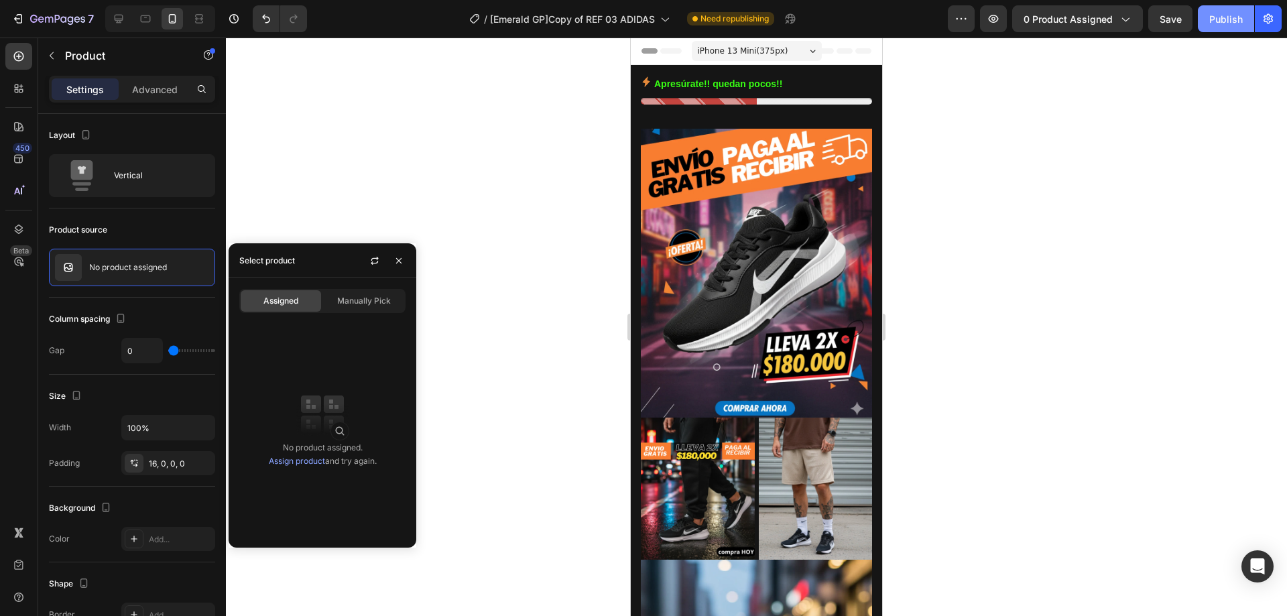
click at [1211, 21] on div "Publish" at bounding box center [1226, 19] width 34 height 14
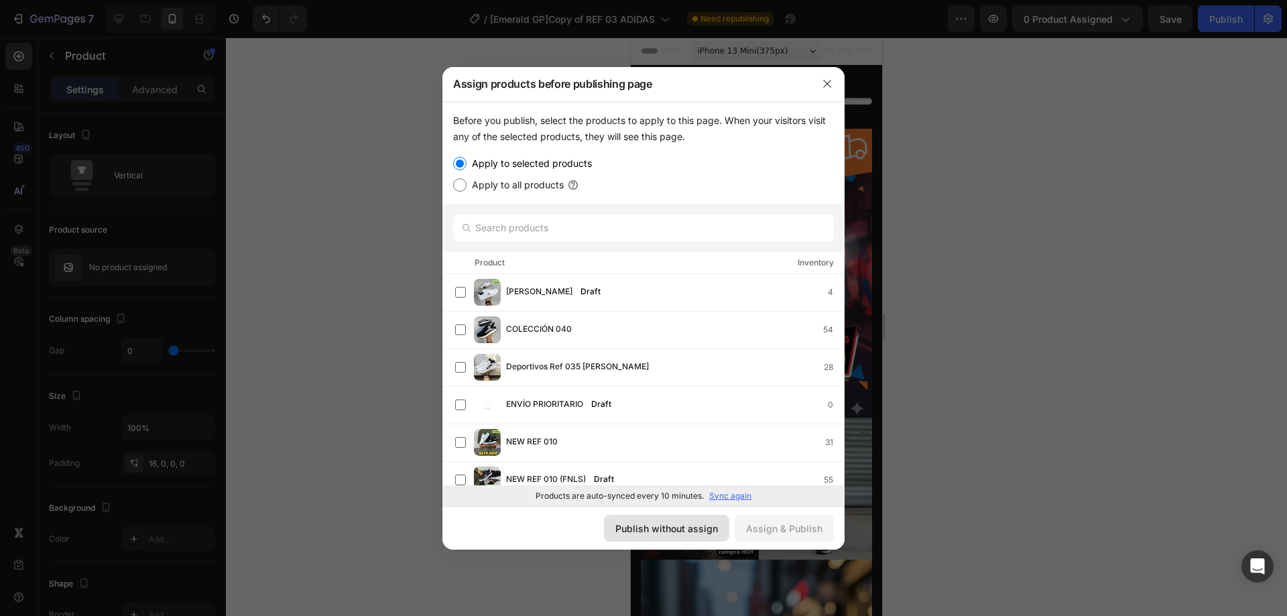
click at [656, 530] on div "Publish without assign" at bounding box center [666, 529] width 103 height 14
